Goal: Task Accomplishment & Management: Use online tool/utility

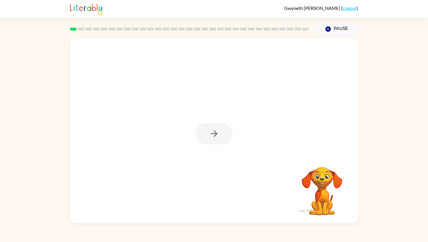
click at [214, 132] on div at bounding box center [213, 133] width 37 height 21
click at [214, 132] on icon "button" at bounding box center [214, 134] width 10 height 10
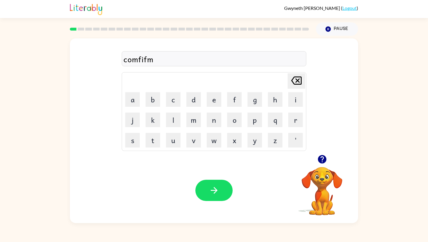
click at [158, 61] on div "comfifm" at bounding box center [213, 59] width 181 height 12
click at [143, 60] on div "comefirm" at bounding box center [213, 59] width 181 height 12
click at [217, 184] on button "button" at bounding box center [213, 190] width 37 height 21
click at [320, 159] on icon "button" at bounding box center [321, 159] width 8 height 8
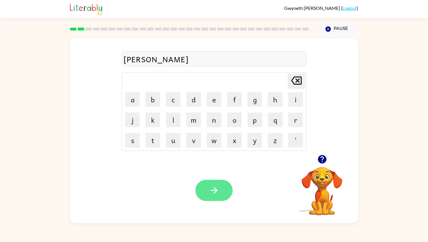
click at [203, 188] on button "button" at bounding box center [213, 190] width 37 height 21
click at [225, 191] on button "button" at bounding box center [213, 190] width 37 height 21
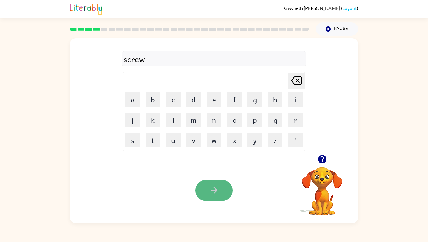
click at [217, 187] on icon "button" at bounding box center [214, 190] width 10 height 10
click at [216, 192] on icon "button" at bounding box center [213, 190] width 7 height 7
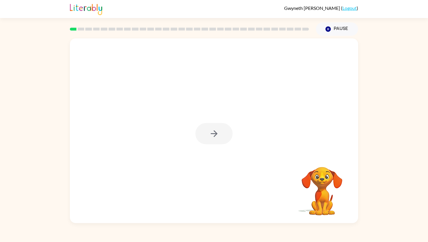
click at [207, 130] on div at bounding box center [213, 133] width 37 height 21
click at [214, 133] on icon "button" at bounding box center [214, 134] width 10 height 10
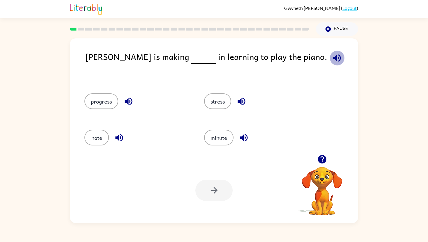
click at [333, 60] on icon "button" at bounding box center [337, 58] width 8 height 8
click at [105, 103] on button "progress" at bounding box center [101, 101] width 34 height 16
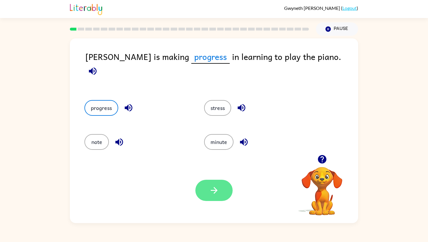
click at [209, 183] on button "button" at bounding box center [213, 190] width 37 height 21
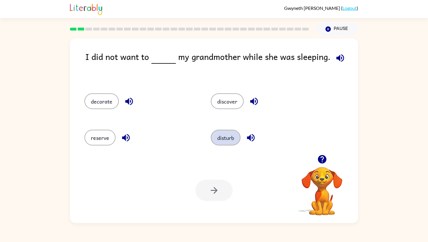
click at [220, 140] on button "disturb" at bounding box center [226, 138] width 30 height 16
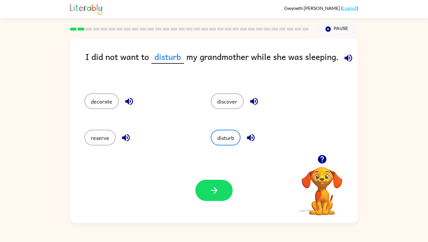
click at [217, 175] on div "Your browser must support playing .mp4 files to use Literably. Please try using…" at bounding box center [214, 190] width 288 height 65
click at [216, 189] on icon "button" at bounding box center [214, 190] width 10 height 10
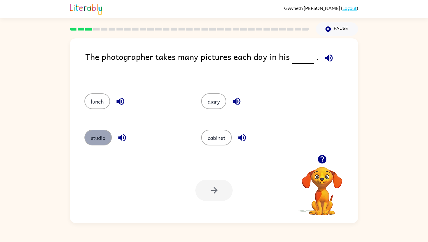
click at [98, 134] on button "studio" at bounding box center [97, 138] width 27 height 16
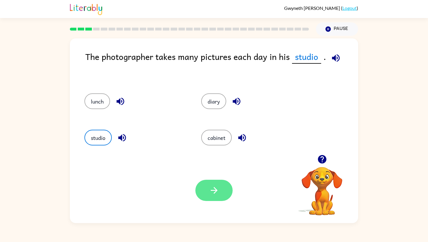
click at [225, 191] on button "button" at bounding box center [213, 190] width 37 height 21
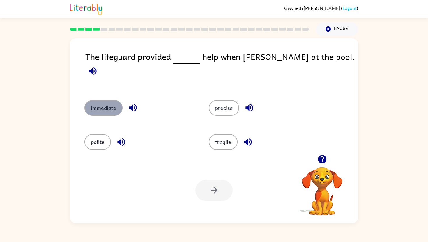
click at [104, 100] on button "immediate" at bounding box center [103, 108] width 38 height 16
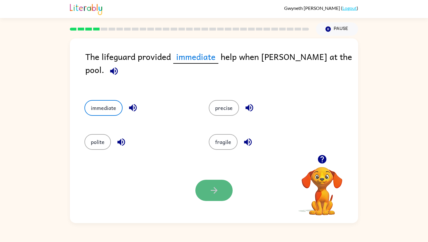
click at [209, 186] on icon "button" at bounding box center [214, 190] width 10 height 10
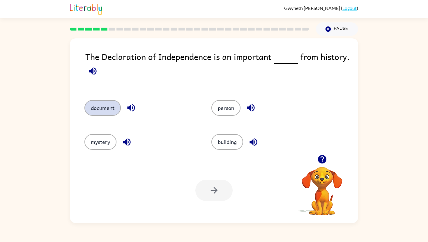
click at [89, 105] on button "document" at bounding box center [102, 108] width 36 height 16
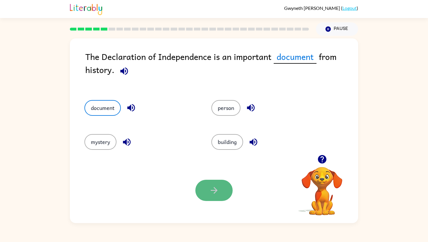
click at [209, 194] on icon "button" at bounding box center [214, 190] width 10 height 10
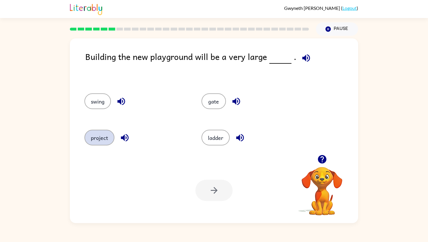
click at [104, 135] on button "project" at bounding box center [99, 138] width 30 height 16
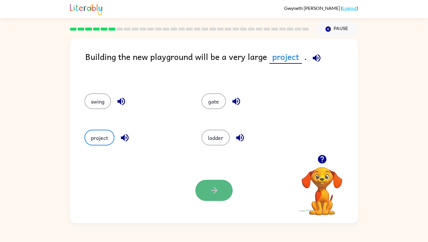
click at [225, 185] on button "button" at bounding box center [213, 190] width 37 height 21
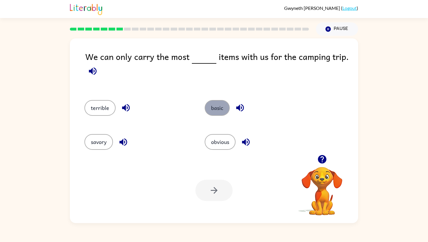
click at [215, 105] on button "basic" at bounding box center [216, 108] width 25 height 16
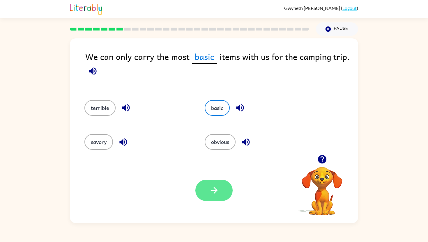
click at [219, 192] on button "button" at bounding box center [213, 190] width 37 height 21
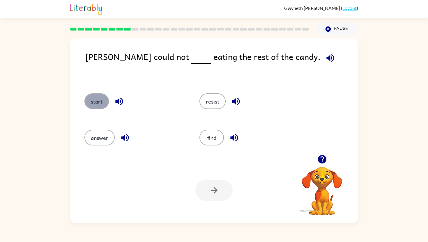
click at [96, 102] on button "start" at bounding box center [96, 101] width 24 height 16
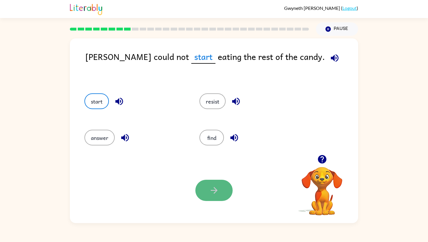
click at [208, 189] on button "button" at bounding box center [213, 190] width 37 height 21
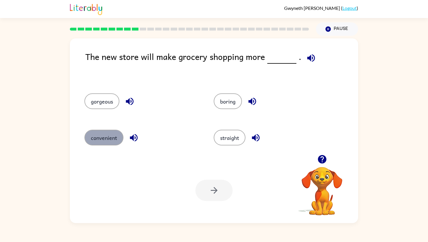
click at [106, 139] on button "convenient" at bounding box center [103, 138] width 39 height 16
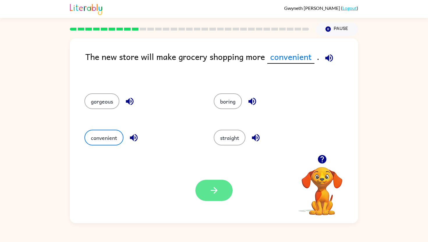
click at [205, 187] on button "button" at bounding box center [213, 190] width 37 height 21
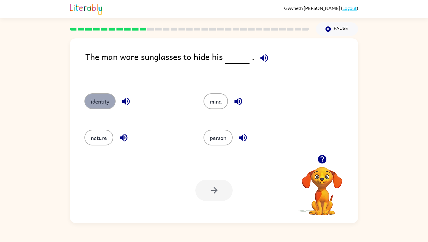
click at [108, 102] on button "identity" at bounding box center [99, 101] width 31 height 16
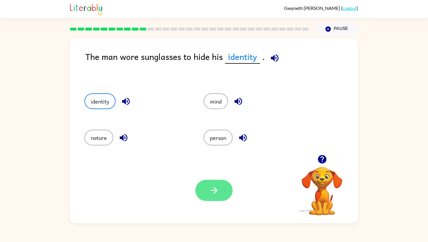
click at [219, 188] on button "button" at bounding box center [213, 190] width 37 height 21
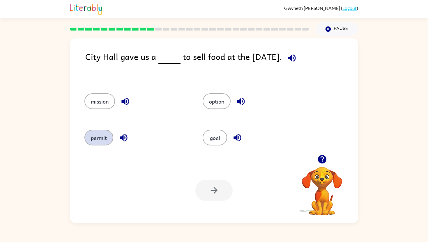
click at [97, 138] on button "permit" at bounding box center [98, 138] width 29 height 16
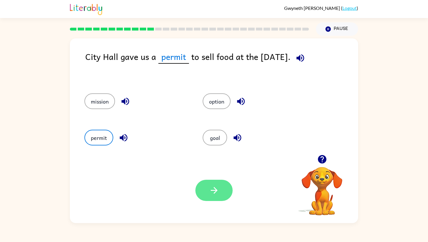
click at [204, 190] on button "button" at bounding box center [213, 190] width 37 height 21
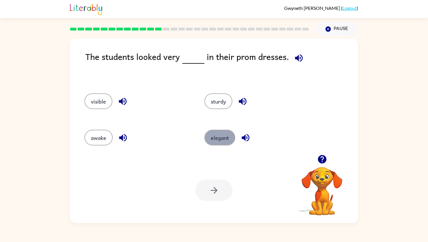
click at [216, 137] on button "elegant" at bounding box center [219, 138] width 31 height 16
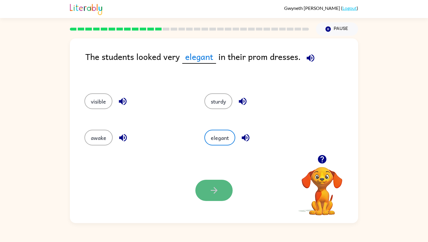
click at [208, 189] on button "button" at bounding box center [213, 190] width 37 height 21
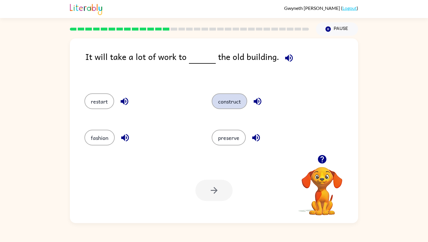
click at [233, 96] on button "construct" at bounding box center [228, 101] width 35 height 16
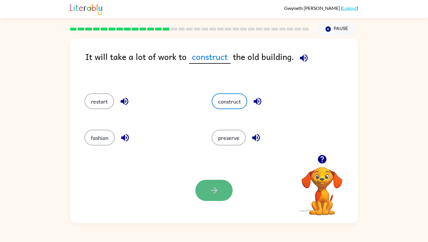
click at [209, 190] on icon "button" at bounding box center [214, 190] width 10 height 10
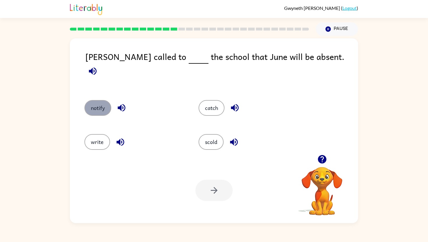
click at [91, 102] on button "notify" at bounding box center [97, 108] width 27 height 16
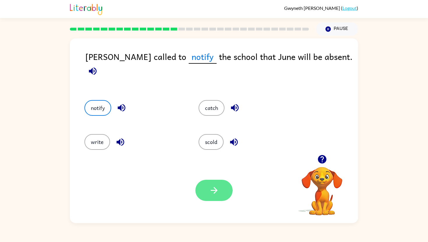
click at [214, 195] on button "button" at bounding box center [213, 190] width 37 height 21
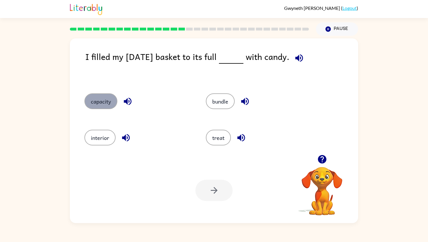
click at [98, 103] on button "capacity" at bounding box center [100, 101] width 33 height 16
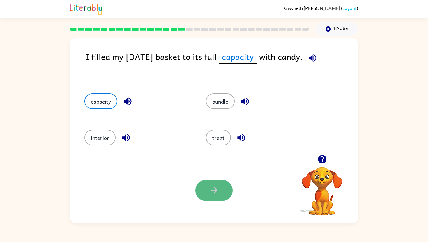
click at [206, 192] on button "button" at bounding box center [213, 190] width 37 height 21
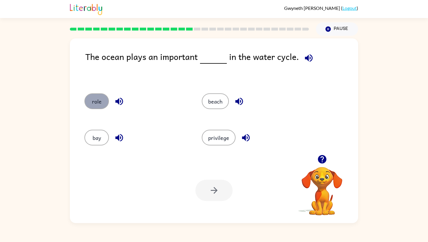
click at [93, 104] on button "role" at bounding box center [96, 101] width 24 height 16
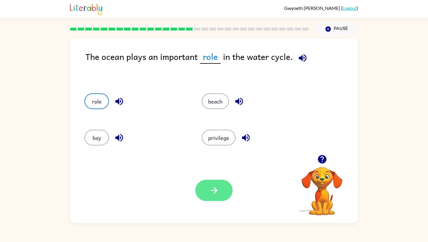
click at [205, 183] on button "button" at bounding box center [213, 190] width 37 height 21
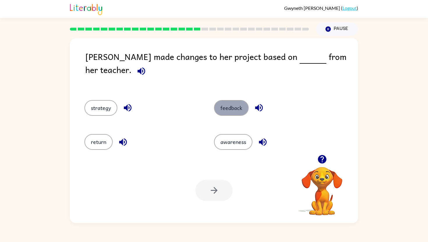
click at [227, 100] on button "feedback" at bounding box center [231, 108] width 35 height 16
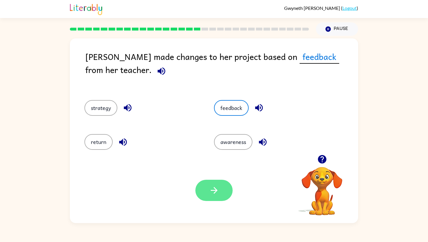
click at [202, 187] on button "button" at bounding box center [213, 190] width 37 height 21
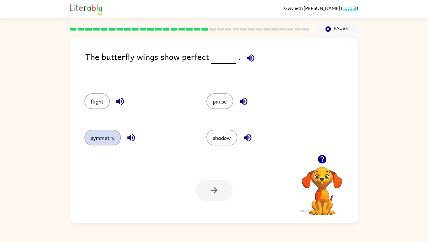
click at [112, 143] on button "symmetry" at bounding box center [102, 138] width 36 height 16
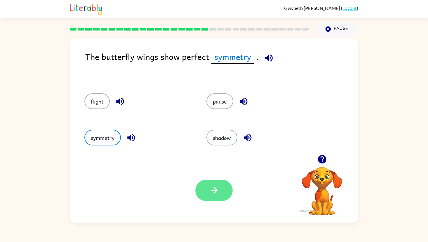
click at [217, 194] on icon "button" at bounding box center [214, 190] width 10 height 10
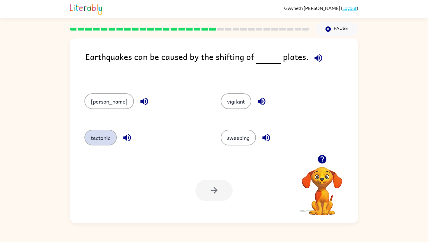
click at [103, 140] on button "tectonic" at bounding box center [100, 138] width 32 height 16
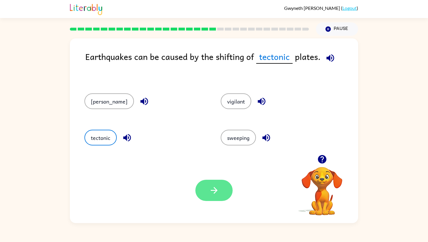
click at [206, 191] on button "button" at bounding box center [213, 190] width 37 height 21
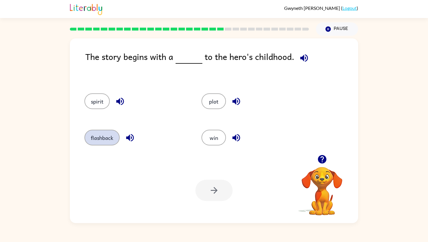
click at [108, 136] on button "flashback" at bounding box center [101, 138] width 35 height 16
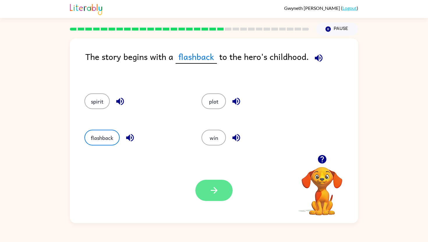
click at [214, 195] on icon "button" at bounding box center [214, 190] width 10 height 10
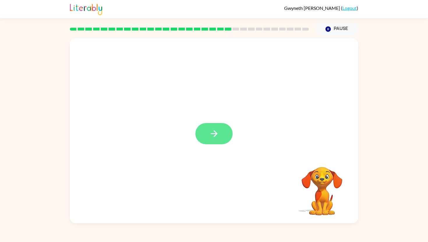
click at [218, 129] on div at bounding box center [213, 133] width 37 height 21
click at [218, 129] on icon "button" at bounding box center [214, 134] width 10 height 10
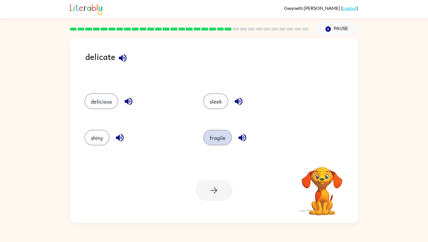
click at [216, 138] on button "fragile" at bounding box center [217, 138] width 29 height 16
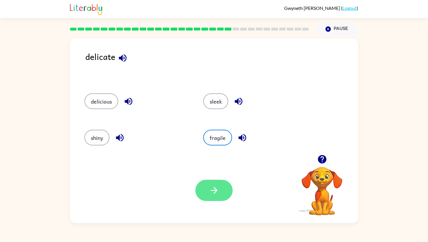
click at [211, 188] on icon "button" at bounding box center [214, 190] width 10 height 10
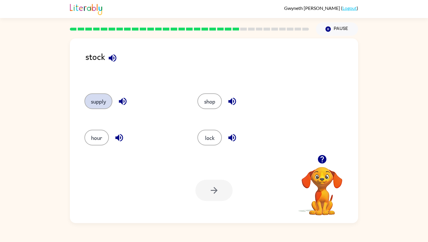
click at [105, 101] on button "supply" at bounding box center [98, 101] width 28 height 16
click at [218, 196] on button "button" at bounding box center [213, 190] width 37 height 21
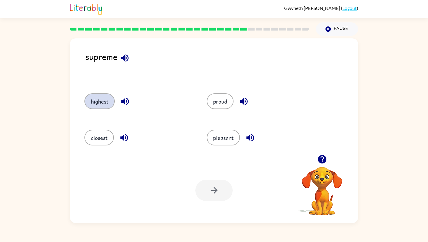
click at [98, 97] on button "highest" at bounding box center [99, 101] width 30 height 16
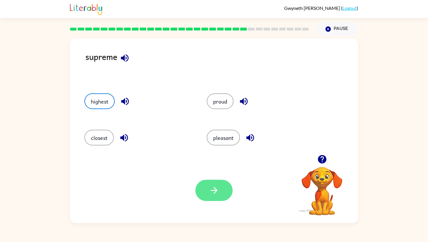
click at [211, 190] on icon "button" at bounding box center [214, 190] width 10 height 10
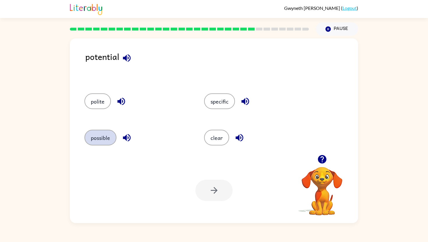
click at [106, 138] on button "possible" at bounding box center [100, 138] width 32 height 16
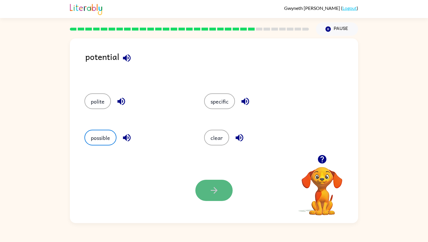
click at [211, 185] on button "button" at bounding box center [213, 190] width 37 height 21
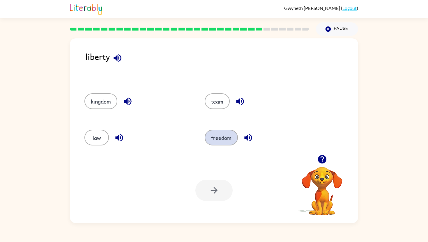
click at [214, 136] on button "freedom" at bounding box center [220, 138] width 33 height 16
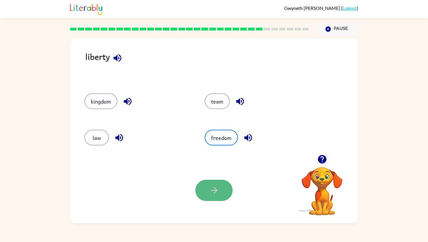
click at [213, 191] on icon "button" at bounding box center [213, 190] width 7 height 7
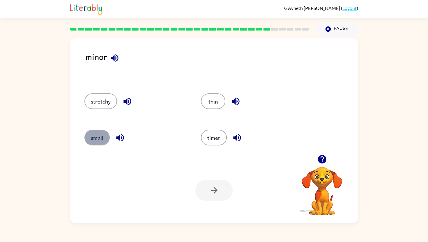
click at [99, 135] on button "small" at bounding box center [96, 138] width 25 height 16
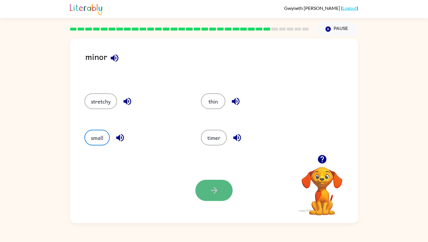
click at [206, 192] on button "button" at bounding box center [213, 190] width 37 height 21
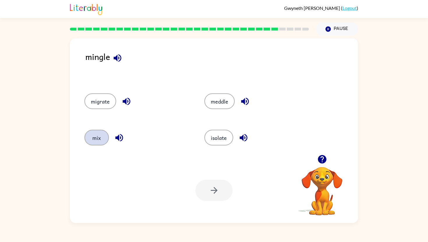
click at [106, 143] on button "mix" at bounding box center [96, 138] width 24 height 16
click at [208, 186] on button "button" at bounding box center [213, 190] width 37 height 21
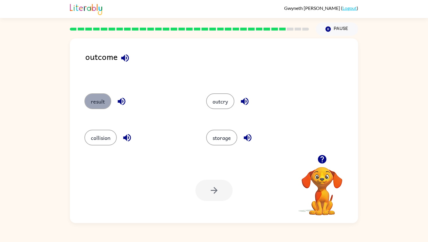
click at [98, 102] on button "result" at bounding box center [97, 101] width 27 height 16
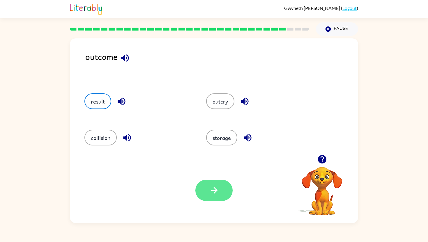
click at [214, 188] on icon "button" at bounding box center [214, 190] width 10 height 10
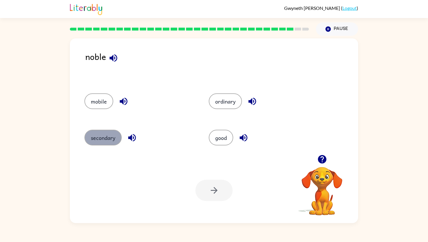
click at [104, 136] on button "secondary" at bounding box center [102, 138] width 37 height 16
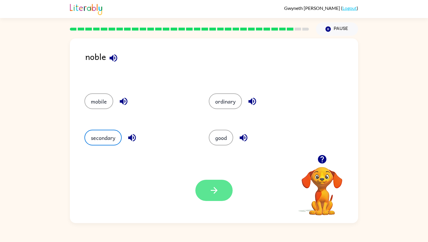
click at [210, 189] on icon "button" at bounding box center [214, 190] width 10 height 10
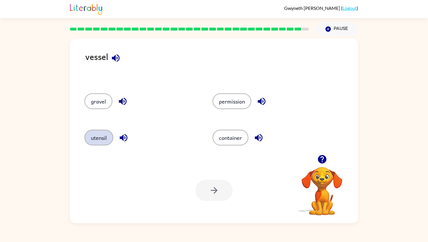
click at [108, 136] on button "utensil" at bounding box center [98, 138] width 29 height 16
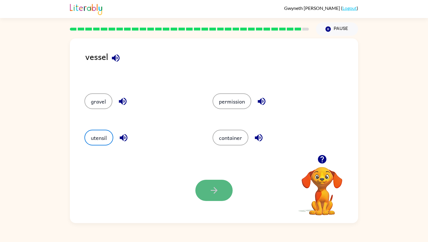
click at [209, 196] on button "button" at bounding box center [213, 190] width 37 height 21
